Goal: Task Accomplishment & Management: Use online tool/utility

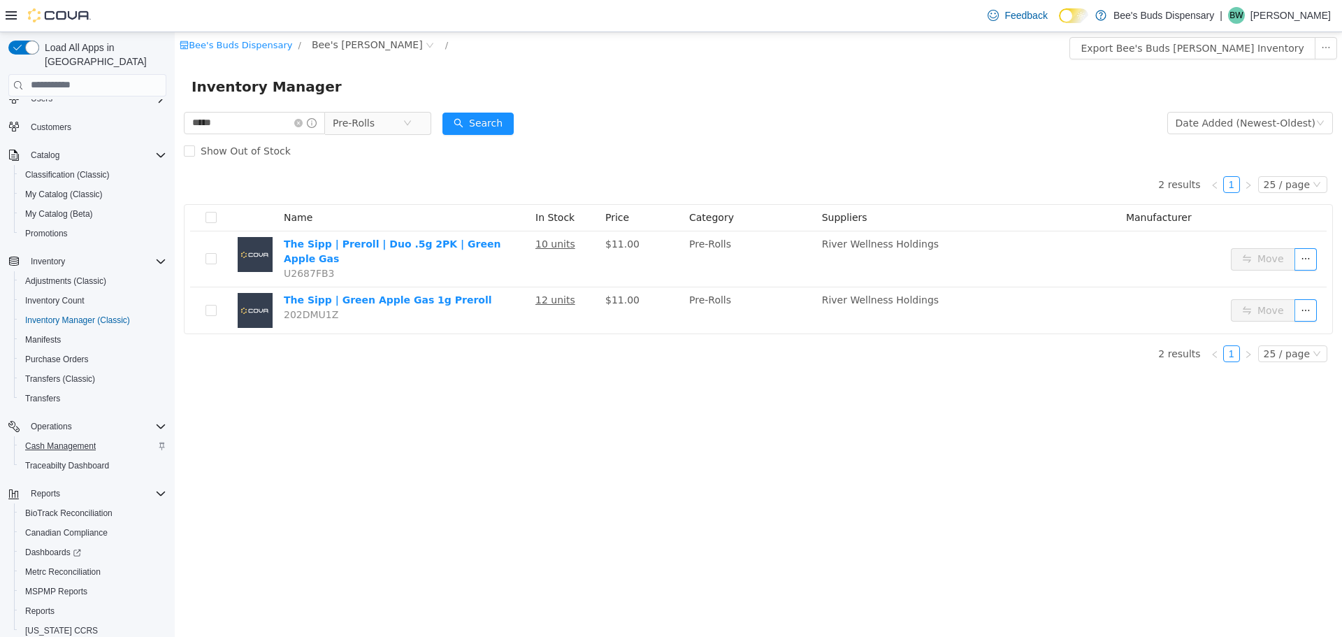
scroll to position [70, 0]
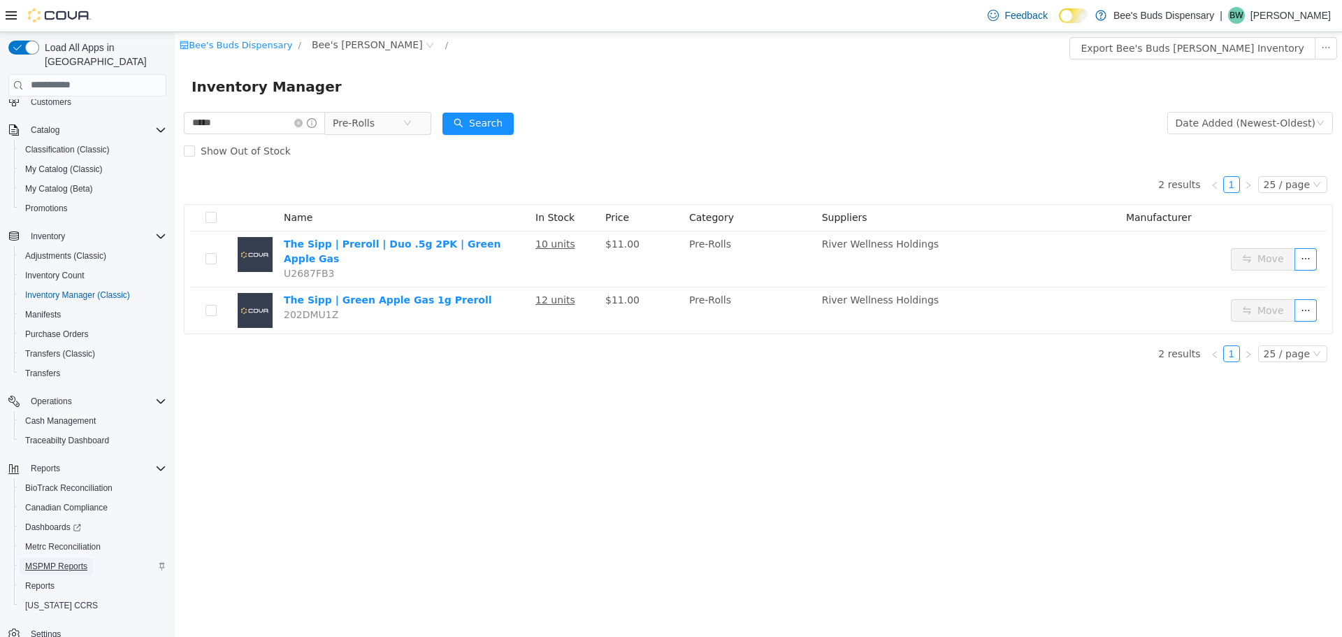
click at [50, 561] on span "MSPMP Reports" at bounding box center [56, 566] width 62 height 11
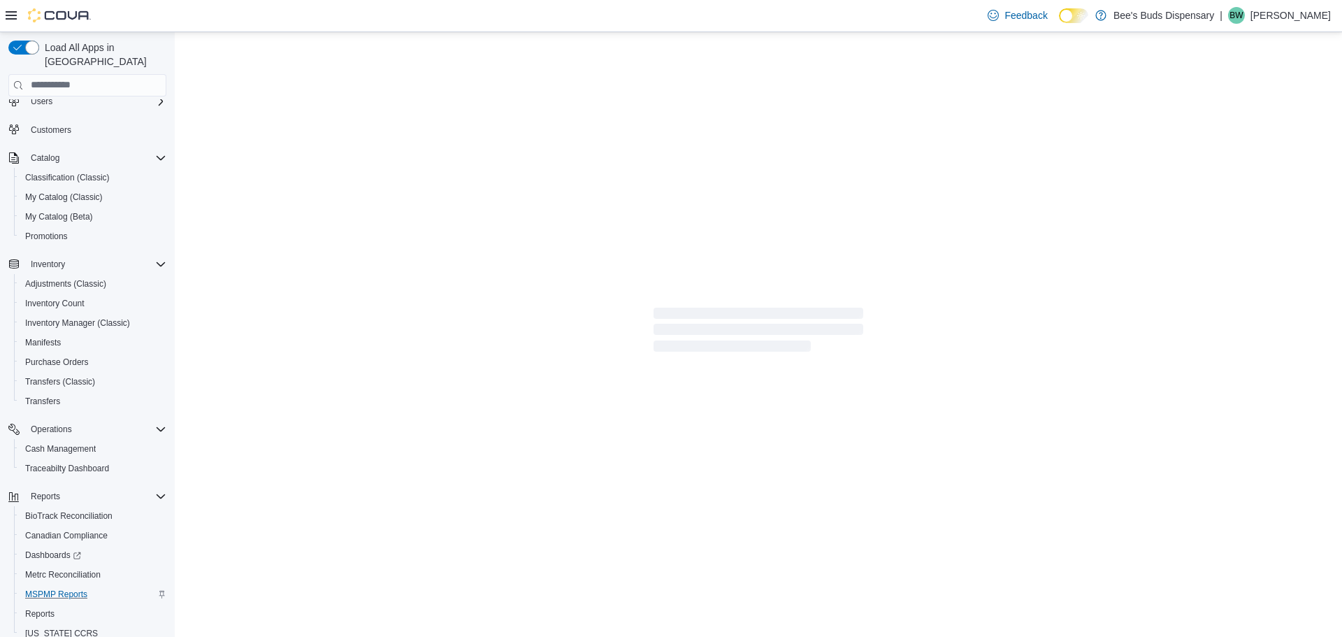
scroll to position [70, 0]
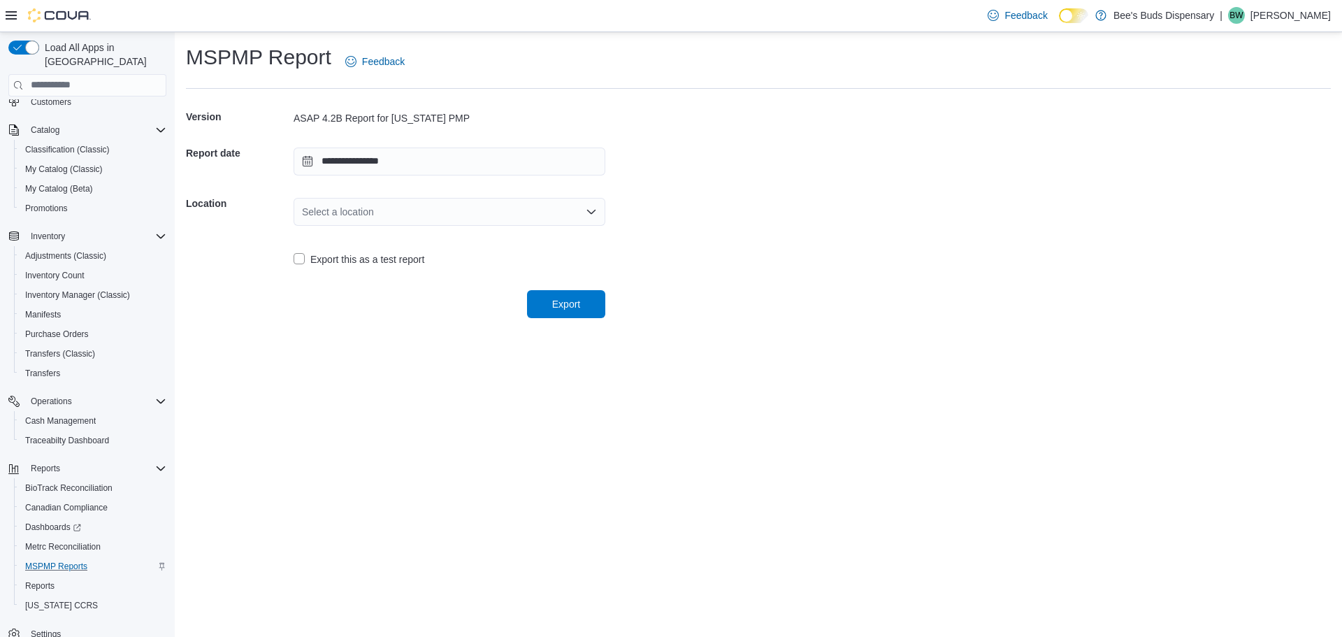
click at [375, 203] on div "Select a location" at bounding box center [450, 212] width 312 height 28
click at [390, 277] on span "Bee's [PERSON_NAME]" at bounding box center [458, 276] width 278 height 14
click at [585, 308] on span "Export" at bounding box center [567, 303] width 62 height 28
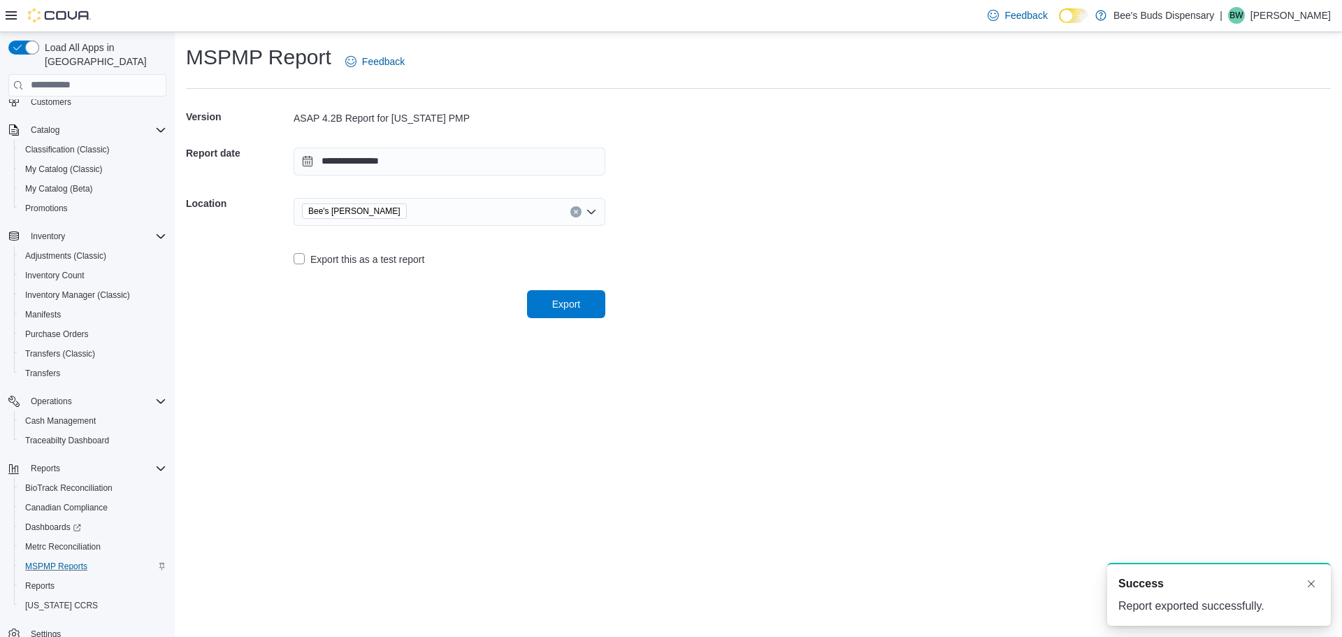
scroll to position [0, 0]
